Goal: Information Seeking & Learning: Learn about a topic

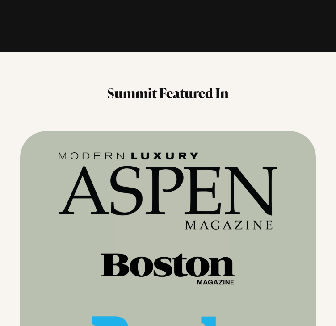
scroll to position [941, 0]
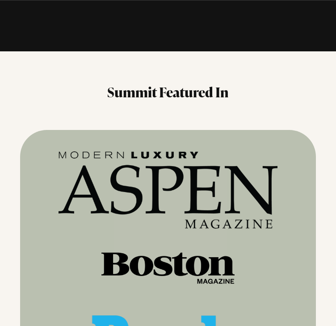
click at [28, 96] on h3 "Summit Featured In" at bounding box center [168, 92] width 296 height 18
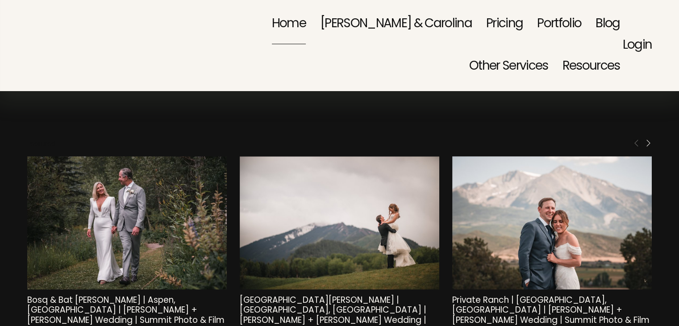
scroll to position [4404, 0]
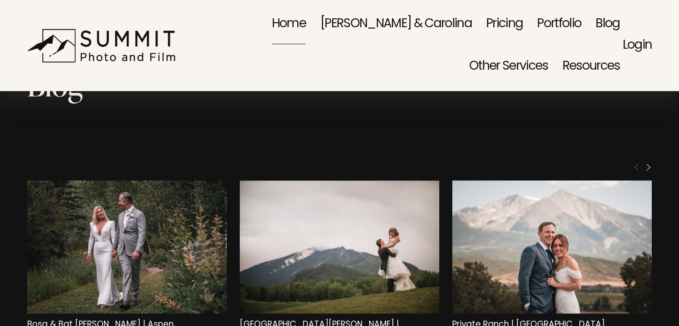
click at [335, 22] on link "Pricing" at bounding box center [504, 25] width 37 height 42
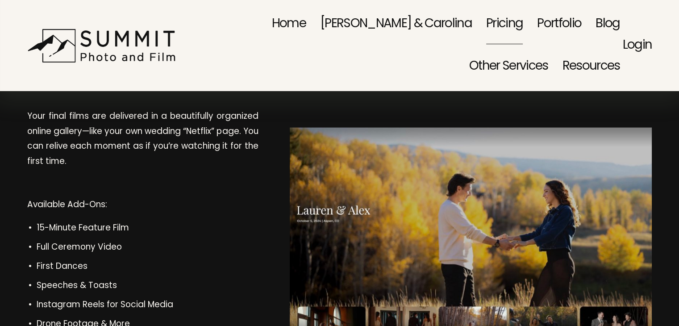
scroll to position [5015, 0]
click at [0, 0] on span "Family Portraits" at bounding box center [0, 0] width 0 height 0
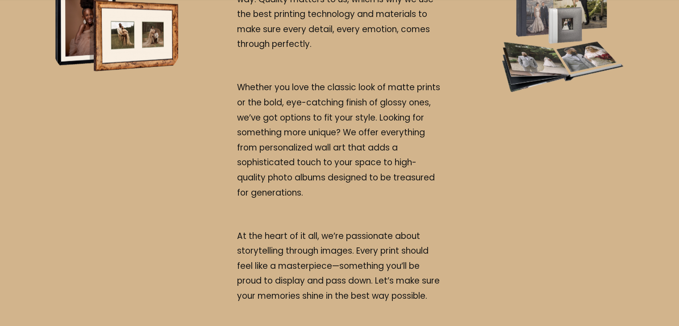
scroll to position [1992, 0]
